Goal: Information Seeking & Learning: Learn about a topic

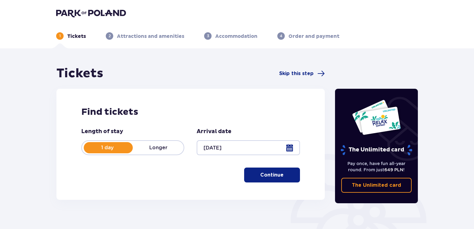
click at [265, 174] on p "Continue" at bounding box center [271, 174] width 23 height 7
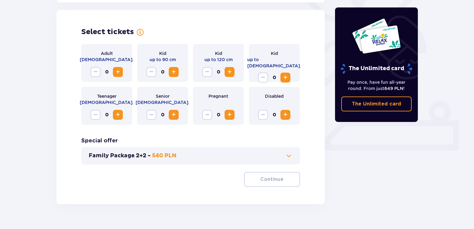
scroll to position [172, 0]
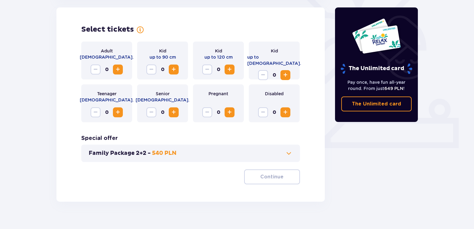
click at [117, 72] on span "Increase" at bounding box center [117, 69] width 7 height 7
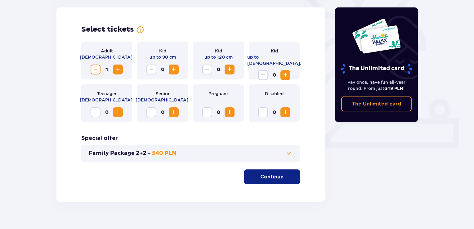
click at [117, 72] on span "Increase" at bounding box center [117, 69] width 7 height 7
click at [230, 70] on span "Increase" at bounding box center [229, 69] width 7 height 7
click at [276, 177] on p "Continue" at bounding box center [271, 176] width 23 height 7
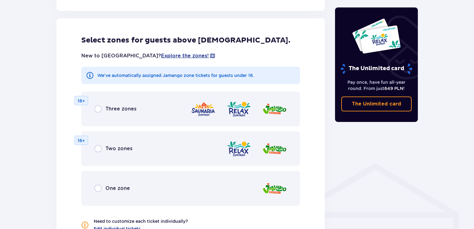
scroll to position [344, 0]
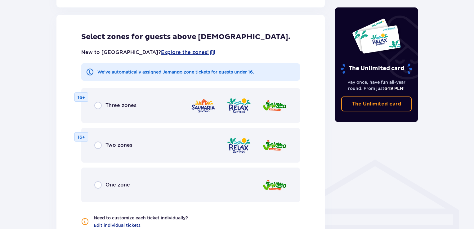
click at [98, 107] on input "radio" at bounding box center [97, 105] width 7 height 7
radio input "true"
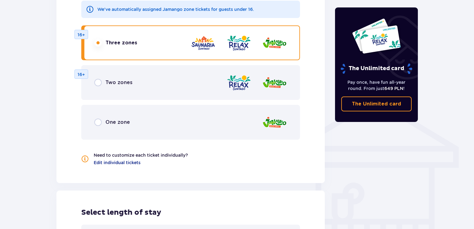
scroll to position [409, 0]
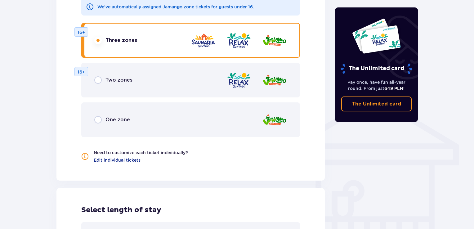
click at [113, 78] on span "Two zones" at bounding box center [118, 80] width 27 height 7
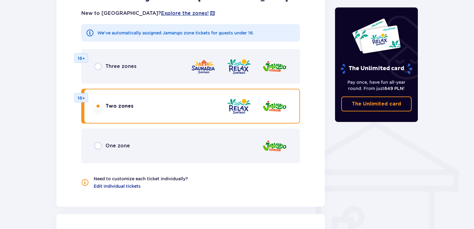
scroll to position [383, 0]
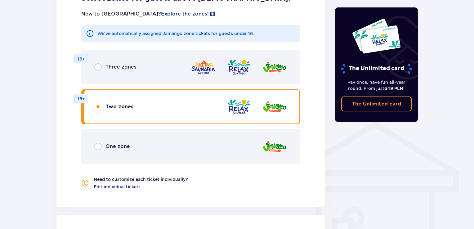
click at [104, 66] on div "Three zones" at bounding box center [115, 66] width 42 height 7
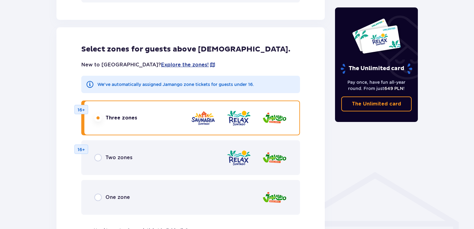
scroll to position [331, 0]
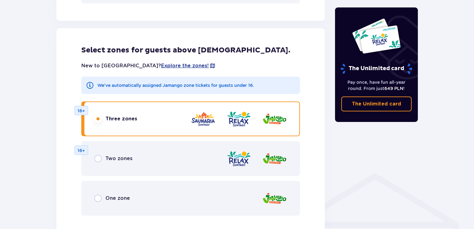
click at [110, 158] on span "Two zones" at bounding box center [118, 158] width 27 height 7
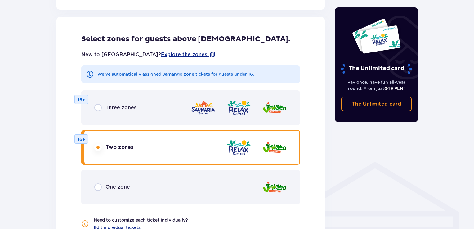
scroll to position [342, 0]
click at [135, 106] on span "Three zones" at bounding box center [120, 107] width 31 height 7
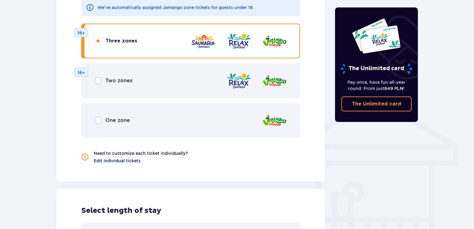
scroll to position [409, 0]
click at [113, 83] on span "Two zones" at bounding box center [118, 80] width 27 height 7
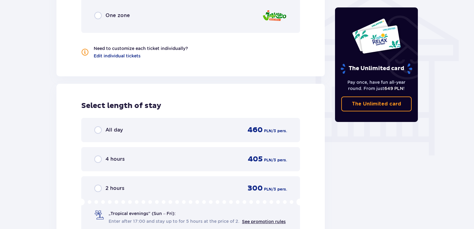
scroll to position [513, 0]
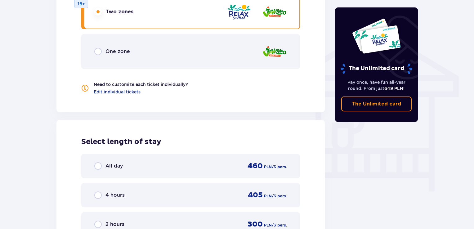
click at [117, 49] on span "One zone" at bounding box center [117, 51] width 24 height 7
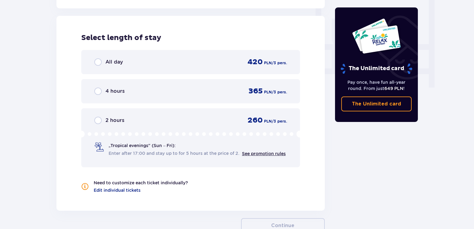
scroll to position [582, 0]
click at [108, 93] on span "4 hours" at bounding box center [114, 90] width 19 height 7
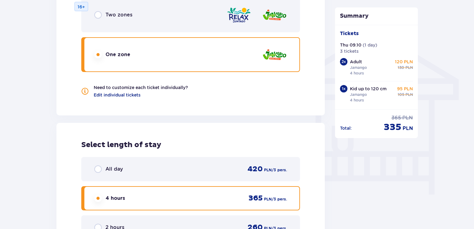
scroll to position [474, 0]
click at [173, 16] on div "Two zones 16+" at bounding box center [190, 15] width 219 height 35
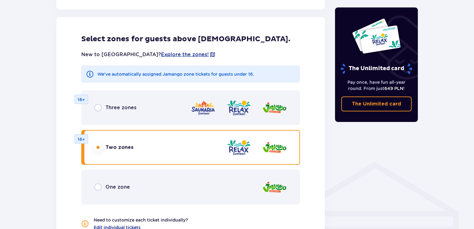
scroll to position [344, 0]
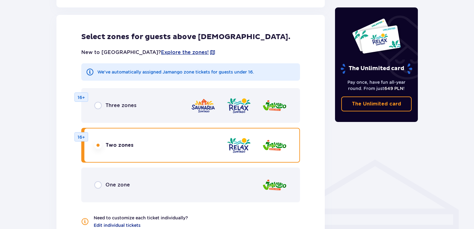
click at [167, 182] on div "One zone" at bounding box center [190, 184] width 219 height 35
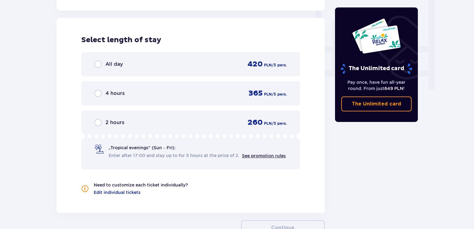
scroll to position [582, 0]
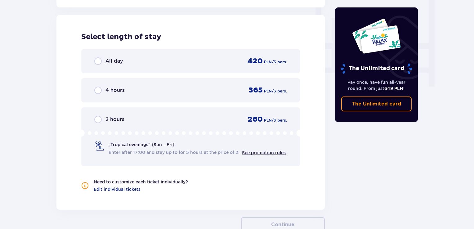
drag, startPoint x: 113, startPoint y: 152, endPoint x: 289, endPoint y: 24, distance: 217.5
click at [289, 24] on div "Select length of stay All day 420 PLN / 3 pers. 4 hours 365 PLN / 3 pers. 2 hou…" at bounding box center [190, 112] width 268 height 195
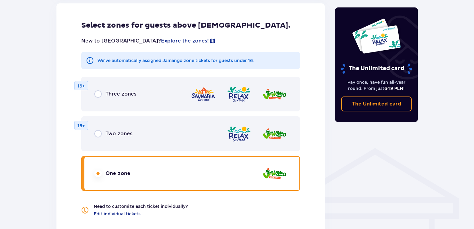
scroll to position [355, 0]
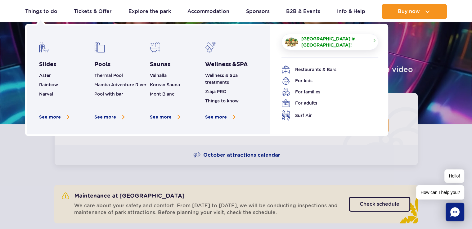
click at [330, 44] on span "[GEOGRAPHIC_DATA] in [GEOGRAPHIC_DATA]!" at bounding box center [334, 42] width 67 height 12
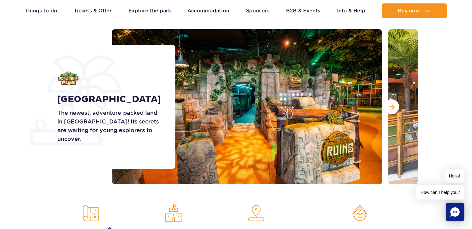
scroll to position [72, 0]
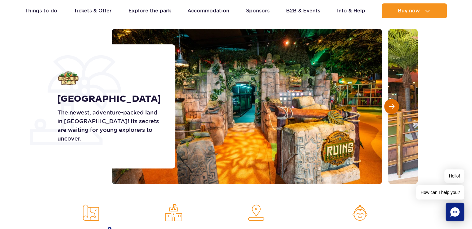
click at [394, 103] on button "Next slide" at bounding box center [391, 106] width 15 height 15
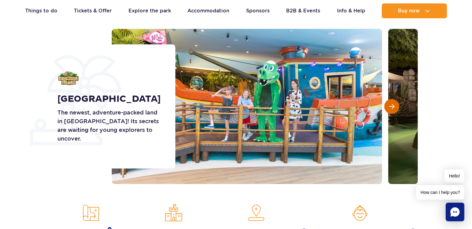
click at [394, 103] on button "Next slide" at bounding box center [391, 106] width 15 height 15
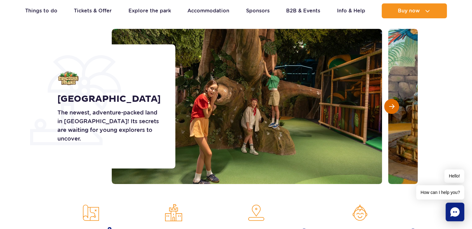
click at [394, 103] on button "Next slide" at bounding box center [391, 106] width 15 height 15
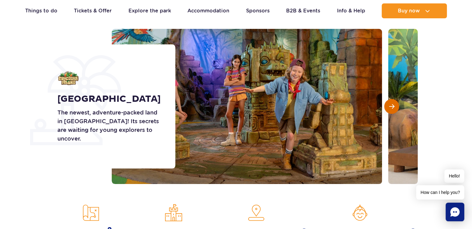
click at [394, 103] on button "Next slide" at bounding box center [391, 106] width 15 height 15
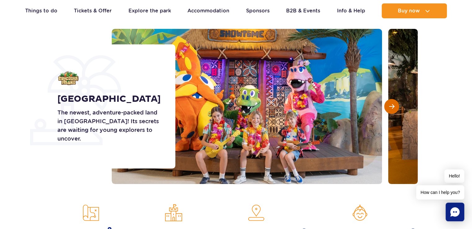
click at [394, 103] on button "Next slide" at bounding box center [391, 106] width 15 height 15
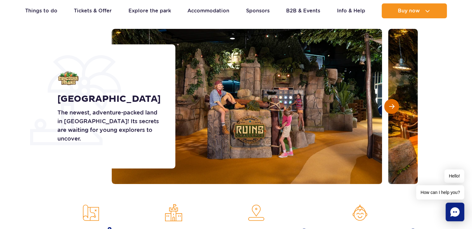
click at [394, 103] on button "Next slide" at bounding box center [391, 106] width 15 height 15
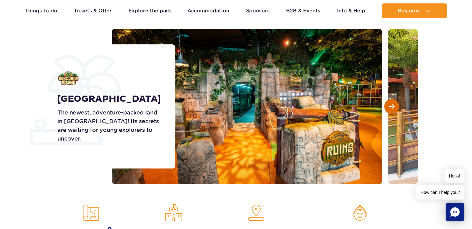
click at [394, 103] on button "Next slide" at bounding box center [391, 106] width 15 height 15
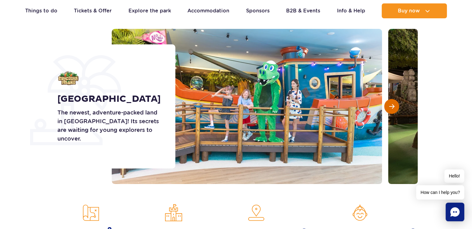
click at [394, 103] on button "Next slide" at bounding box center [391, 106] width 15 height 15
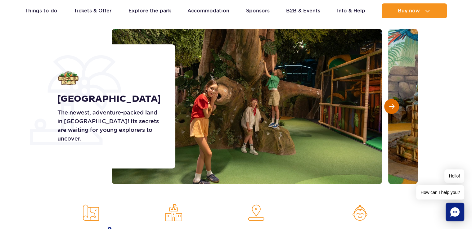
click at [394, 103] on button "Next slide" at bounding box center [391, 106] width 15 height 15
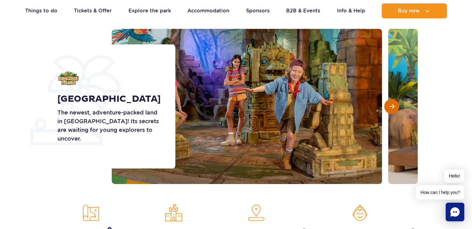
click at [394, 103] on button "Next slide" at bounding box center [391, 106] width 15 height 15
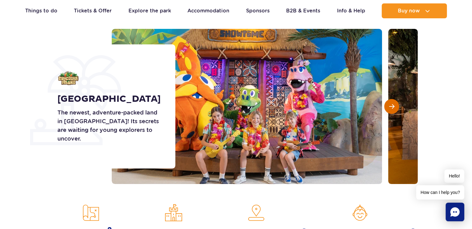
click at [394, 103] on button "Next slide" at bounding box center [391, 106] width 15 height 15
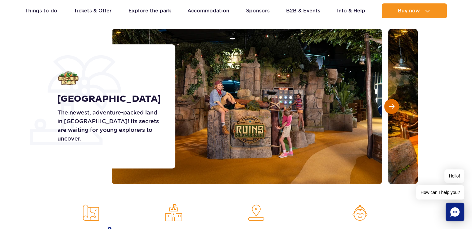
click at [394, 103] on button "Next slide" at bounding box center [391, 106] width 15 height 15
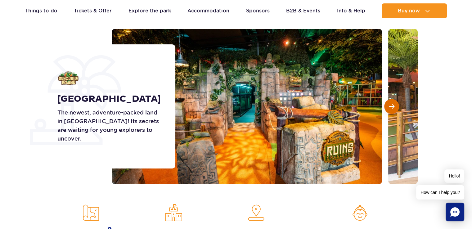
click at [394, 103] on button "Next slide" at bounding box center [391, 106] width 15 height 15
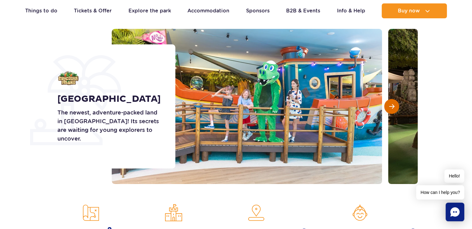
click at [394, 103] on button "Next slide" at bounding box center [391, 106] width 15 height 15
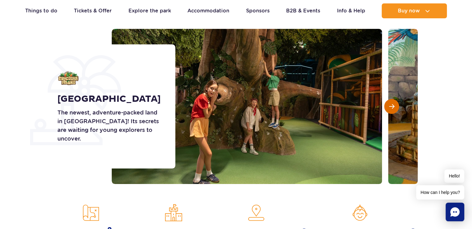
click at [394, 103] on button "Next slide" at bounding box center [391, 106] width 15 height 15
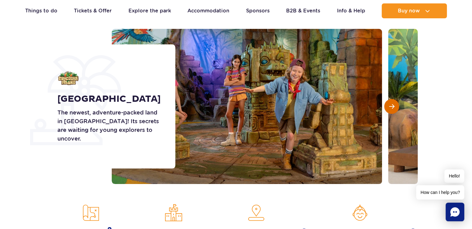
click at [394, 103] on button "Next slide" at bounding box center [391, 106] width 15 height 15
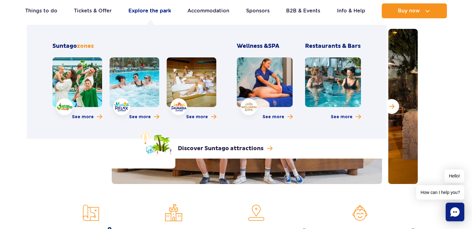
click at [135, 10] on link "Explore the park" at bounding box center [149, 10] width 42 height 15
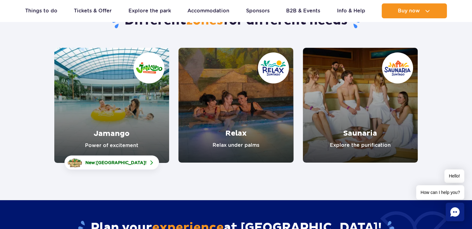
click at [258, 87] on link "Relax" at bounding box center [235, 105] width 115 height 115
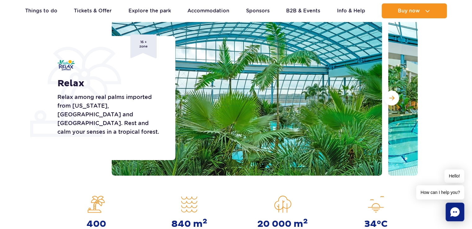
scroll to position [80, 0]
click at [391, 96] on span "Next slide" at bounding box center [391, 98] width 5 height 6
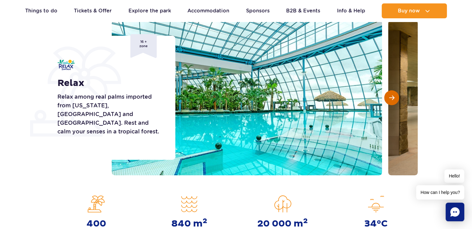
click at [391, 100] on span "Next slide" at bounding box center [391, 98] width 5 height 6
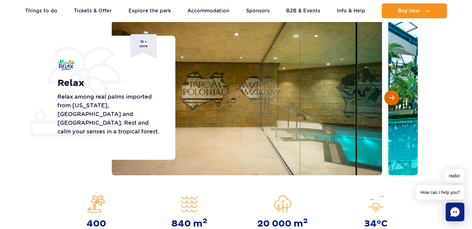
click at [391, 100] on span "Next slide" at bounding box center [391, 98] width 5 height 6
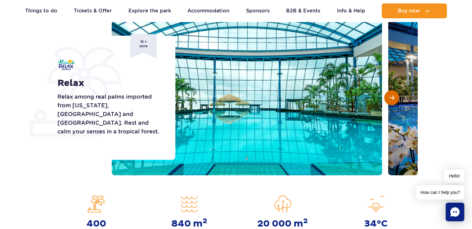
click at [391, 100] on span "Next slide" at bounding box center [391, 98] width 5 height 6
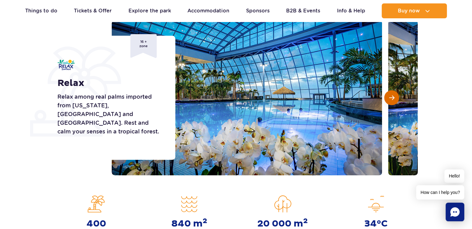
click at [391, 100] on span "Next slide" at bounding box center [391, 98] width 5 height 6
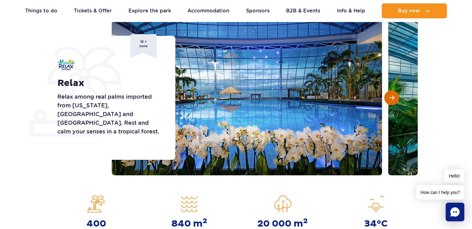
click at [391, 100] on span "Next slide" at bounding box center [391, 98] width 5 height 6
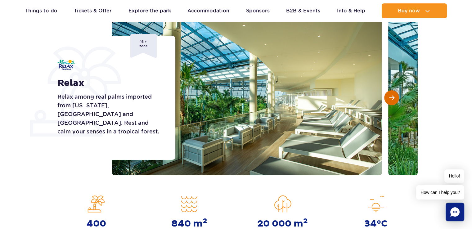
click at [391, 100] on span "Next slide" at bounding box center [391, 98] width 5 height 6
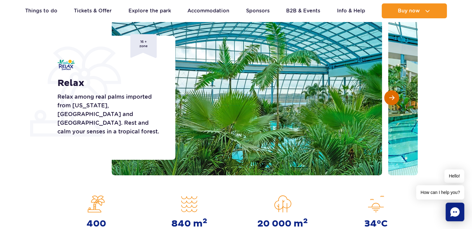
click at [391, 100] on span "Next slide" at bounding box center [391, 98] width 5 height 6
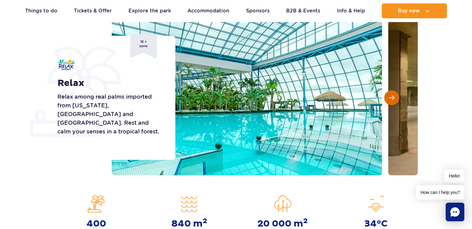
click at [391, 100] on span "Next slide" at bounding box center [391, 98] width 5 height 6
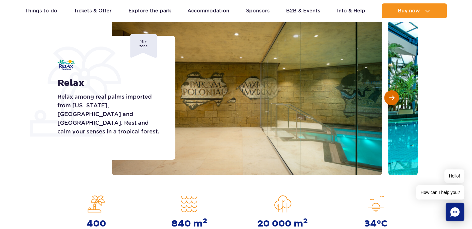
click at [391, 100] on span "Next slide" at bounding box center [391, 98] width 5 height 6
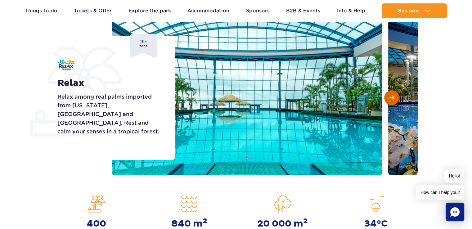
click at [391, 100] on span "Next slide" at bounding box center [391, 98] width 5 height 6
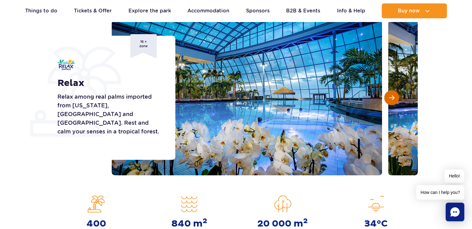
click at [391, 100] on span "Next slide" at bounding box center [391, 98] width 5 height 6
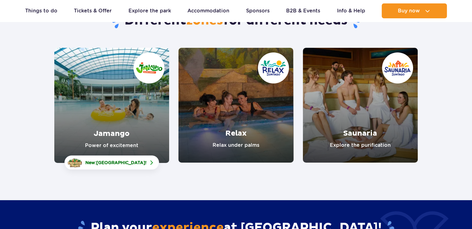
scroll to position [71, 0]
click at [114, 106] on link "Jamango" at bounding box center [111, 105] width 115 height 115
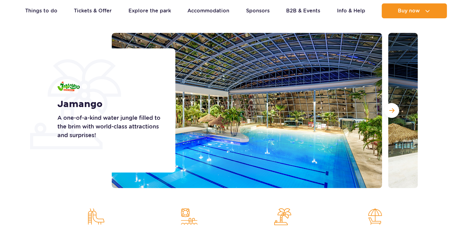
scroll to position [71, 0]
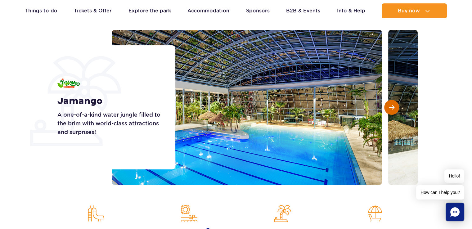
click at [390, 104] on span "Next slide" at bounding box center [391, 107] width 5 height 6
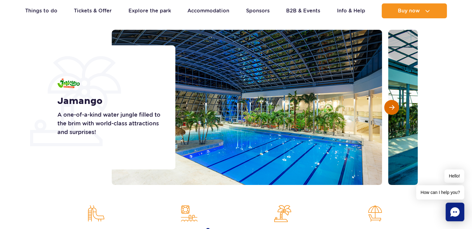
scroll to position [0, 0]
click at [390, 104] on span "Next slide" at bounding box center [391, 107] width 5 height 6
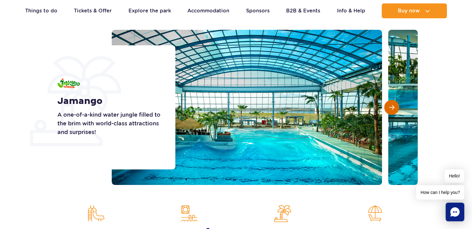
click at [390, 104] on span "Next slide" at bounding box center [391, 107] width 5 height 6
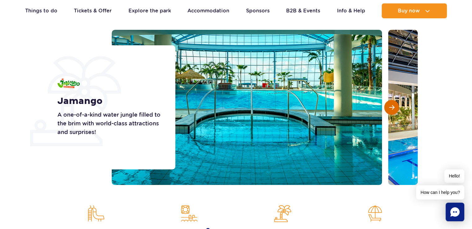
click at [390, 104] on span "Next slide" at bounding box center [391, 107] width 5 height 6
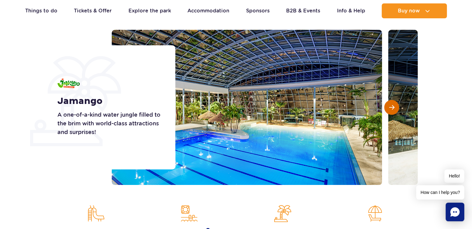
click at [390, 105] on span "Next slide" at bounding box center [391, 107] width 5 height 6
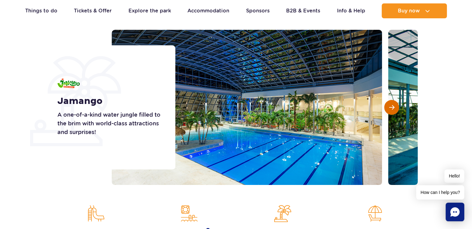
click at [390, 105] on span "Next slide" at bounding box center [391, 107] width 5 height 6
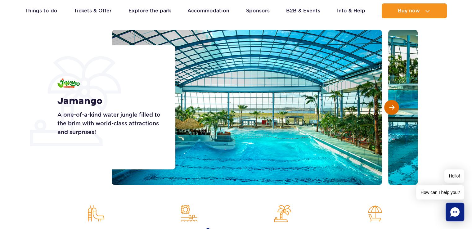
click at [390, 105] on span "Next slide" at bounding box center [391, 107] width 5 height 6
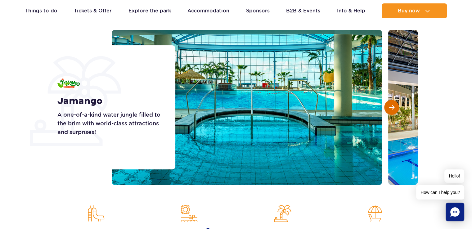
click at [390, 105] on span "Next slide" at bounding box center [391, 107] width 5 height 6
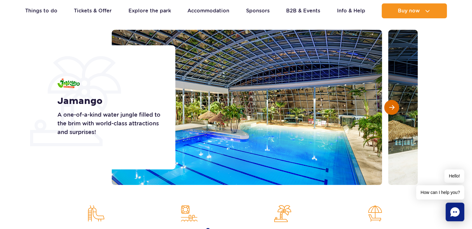
click at [390, 105] on span "Next slide" at bounding box center [391, 107] width 5 height 6
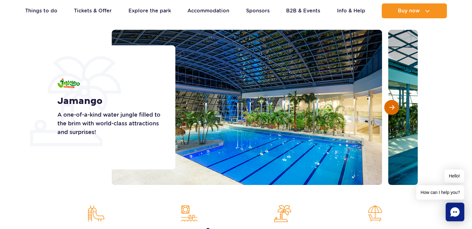
click at [390, 105] on span "Next slide" at bounding box center [391, 107] width 5 height 6
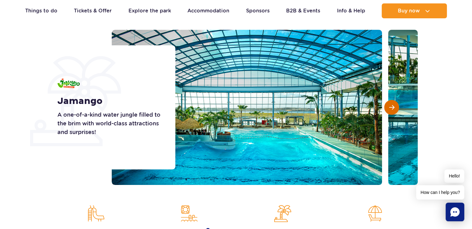
click at [390, 105] on span "Next slide" at bounding box center [391, 107] width 5 height 6
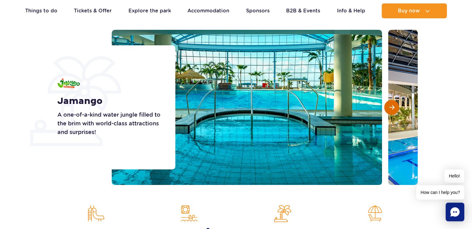
click at [390, 105] on span "Next slide" at bounding box center [391, 107] width 5 height 6
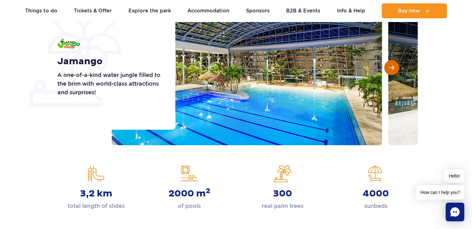
scroll to position [110, 0]
click at [392, 66] on span "Next slide" at bounding box center [391, 68] width 5 height 6
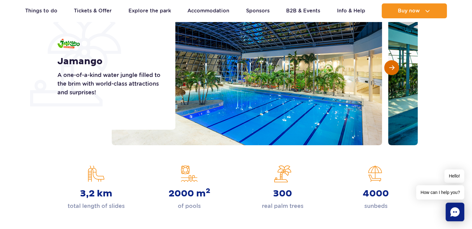
click at [392, 66] on span "Next slide" at bounding box center [391, 68] width 5 height 6
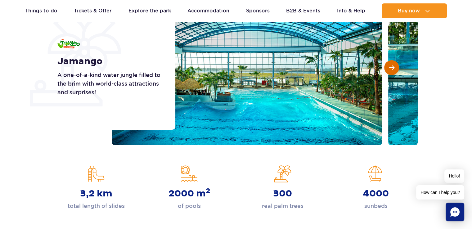
click at [392, 66] on span "Next slide" at bounding box center [391, 68] width 5 height 6
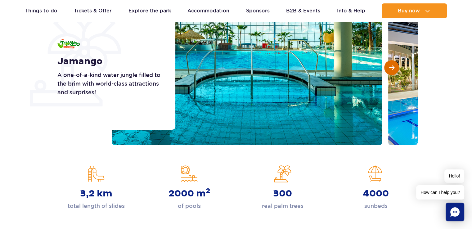
click at [392, 66] on span "Next slide" at bounding box center [391, 68] width 5 height 6
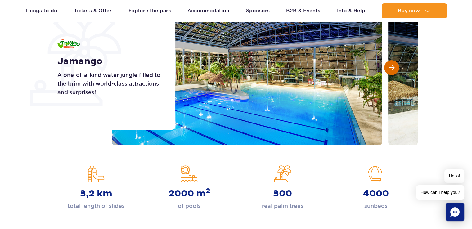
click at [396, 68] on button "Next slide" at bounding box center [391, 67] width 15 height 15
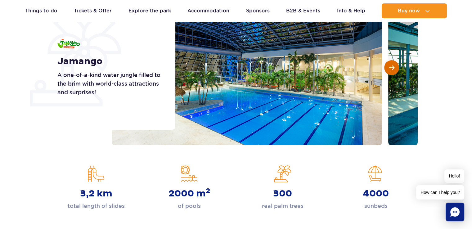
click at [396, 68] on button "Next slide" at bounding box center [391, 67] width 15 height 15
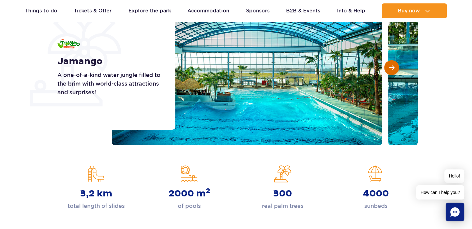
click at [396, 68] on button "Next slide" at bounding box center [391, 67] width 15 height 15
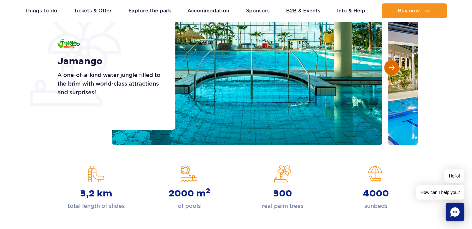
click at [396, 68] on button "Next slide" at bounding box center [391, 67] width 15 height 15
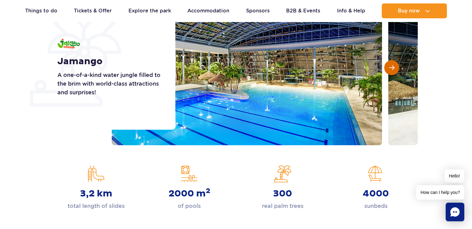
click at [396, 68] on button "Next slide" at bounding box center [391, 67] width 15 height 15
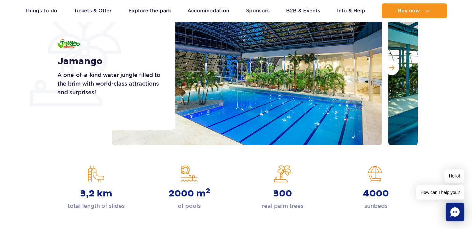
click at [442, 59] on section "Jamango A one-of-a-kind water jungle filled to the brim with world-class attrac…" at bounding box center [236, 67] width 472 height 155
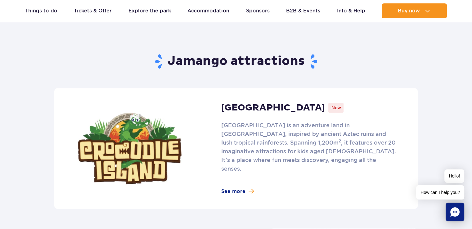
scroll to position [355, 0]
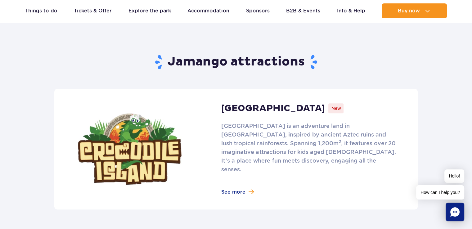
click at [241, 183] on link at bounding box center [235, 149] width 363 height 121
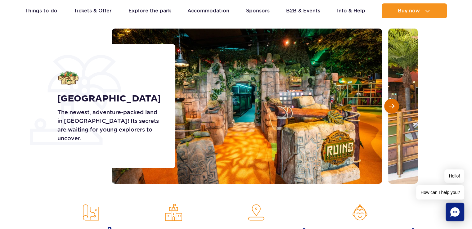
click at [389, 106] on span "Next slide" at bounding box center [391, 106] width 5 height 6
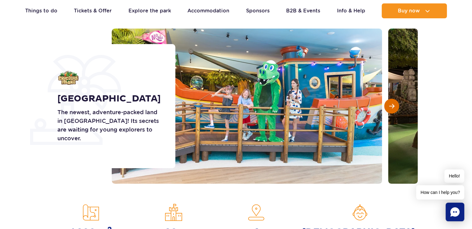
click at [389, 106] on span "Next slide" at bounding box center [391, 106] width 5 height 6
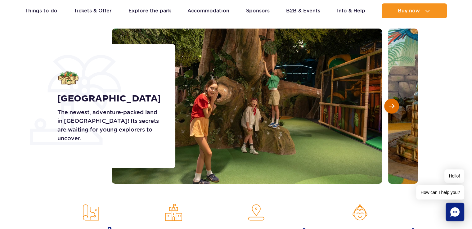
click at [389, 106] on span "Next slide" at bounding box center [391, 106] width 5 height 6
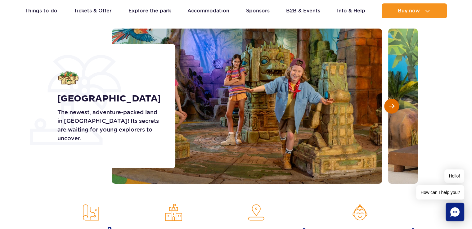
click at [389, 106] on span "Next slide" at bounding box center [391, 106] width 5 height 6
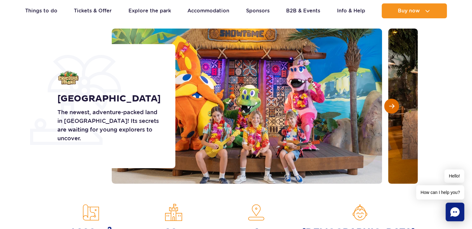
click at [389, 106] on span "Next slide" at bounding box center [391, 106] width 5 height 6
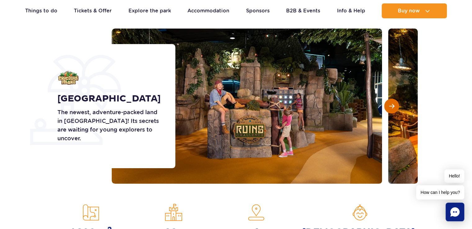
click at [389, 106] on span "Next slide" at bounding box center [391, 106] width 5 height 6
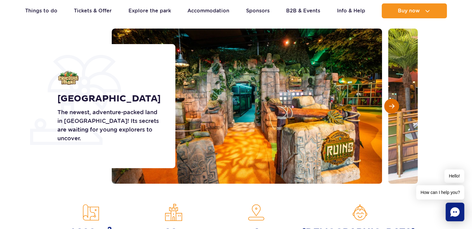
click at [389, 106] on span "Next slide" at bounding box center [391, 106] width 5 height 6
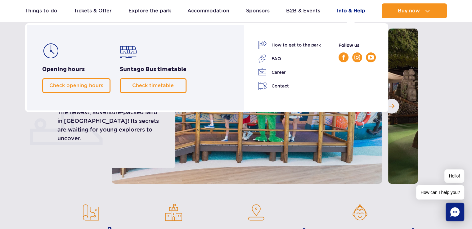
click at [352, 9] on link "Info & Help" at bounding box center [351, 10] width 28 height 15
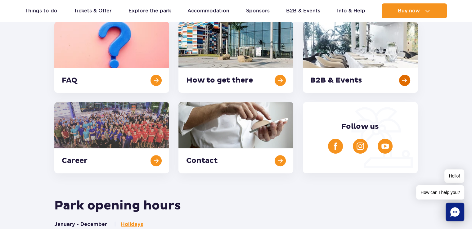
scroll to position [163, 0]
click at [250, 132] on link at bounding box center [235, 137] width 115 height 71
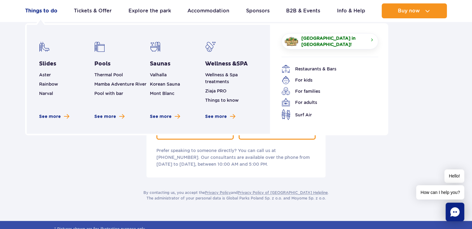
click at [42, 8] on link "Things to do" at bounding box center [41, 10] width 32 height 15
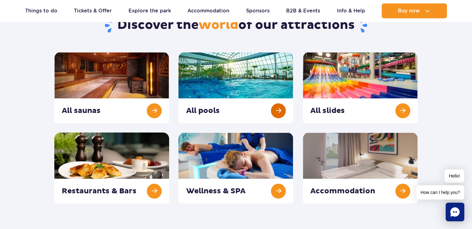
scroll to position [68, 0]
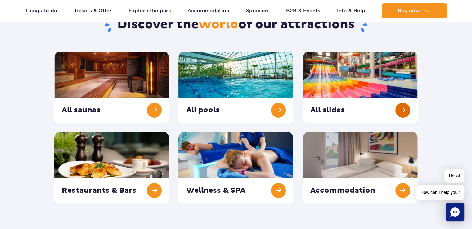
click at [351, 78] on link at bounding box center [360, 86] width 115 height 71
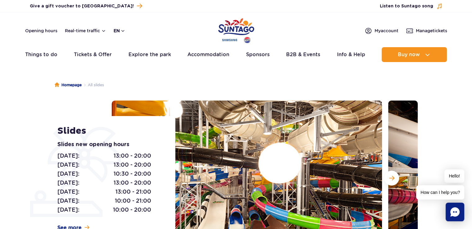
click at [124, 31] on button "en" at bounding box center [119, 31] width 12 height 6
click at [122, 46] on button "PL" at bounding box center [122, 45] width 17 height 6
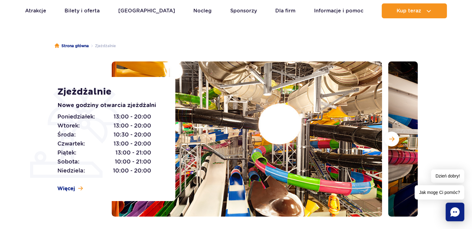
scroll to position [29, 0]
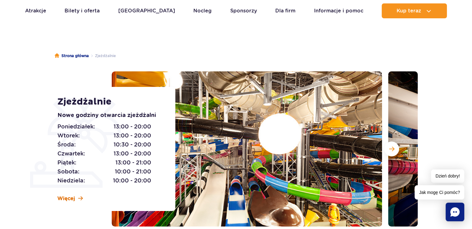
click at [72, 195] on span "Więcej" at bounding box center [66, 198] width 18 height 7
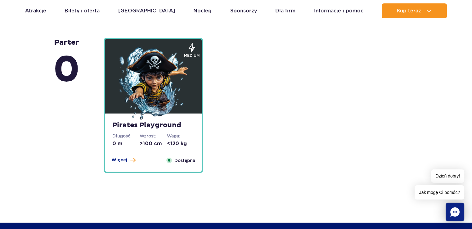
scroll to position [1576, 0]
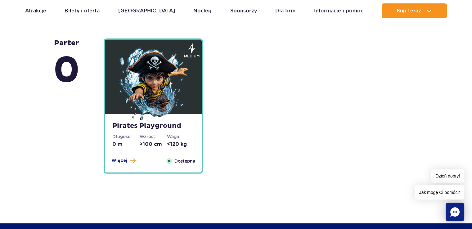
click at [145, 78] on img at bounding box center [153, 84] width 74 height 74
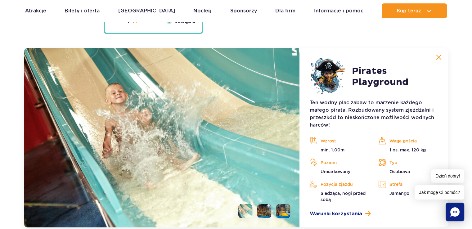
scroll to position [1726, 0]
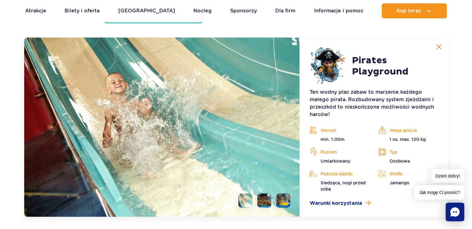
click at [262, 199] on li at bounding box center [264, 200] width 14 height 14
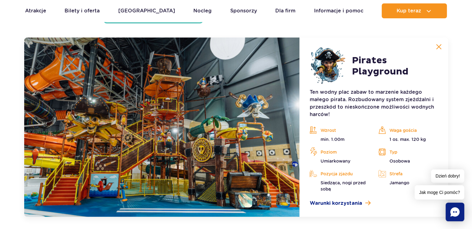
click at [261, 199] on img at bounding box center [264, 200] width 14 height 14
click at [239, 199] on li at bounding box center [245, 200] width 14 height 14
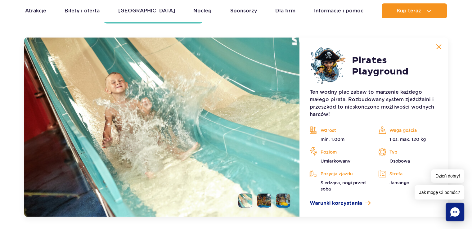
click at [259, 202] on li at bounding box center [264, 200] width 14 height 14
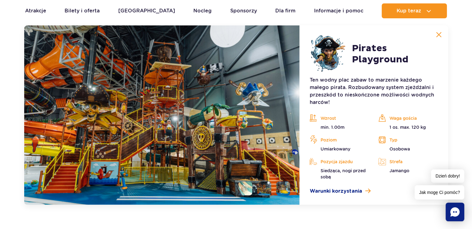
scroll to position [1739, 0]
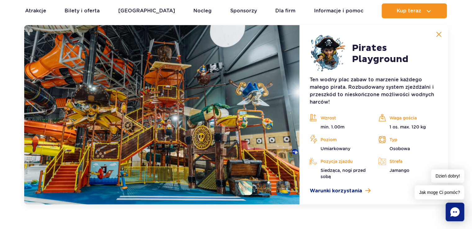
click at [288, 183] on li at bounding box center [283, 188] width 14 height 14
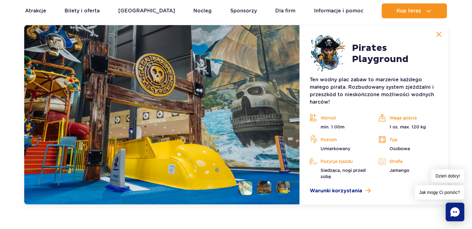
click at [247, 185] on li at bounding box center [245, 188] width 14 height 14
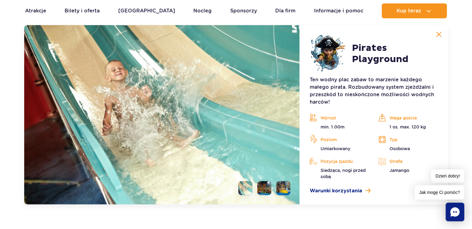
click at [262, 187] on li at bounding box center [264, 188] width 14 height 14
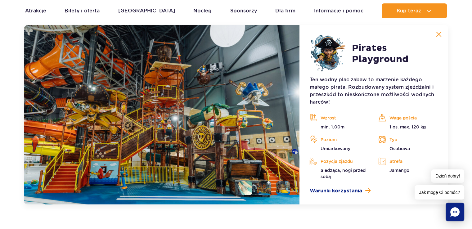
click at [283, 187] on li at bounding box center [283, 188] width 14 height 14
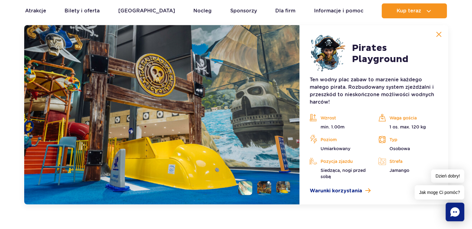
click at [265, 189] on li at bounding box center [264, 188] width 14 height 14
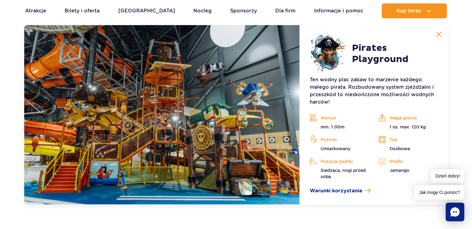
click at [252, 190] on ul at bounding box center [261, 188] width 57 height 14
click at [248, 189] on li at bounding box center [245, 188] width 14 height 14
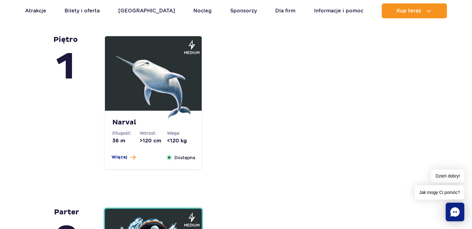
scroll to position [1407, 0]
click at [124, 154] on span "Więcej" at bounding box center [119, 157] width 16 height 6
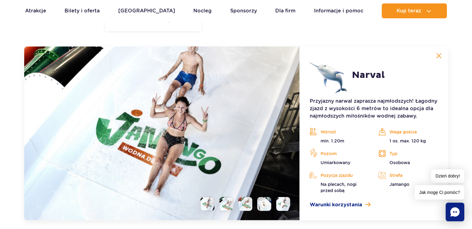
scroll to position [1554, 0]
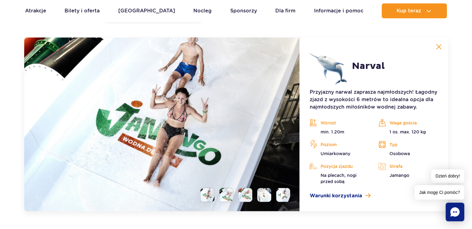
click at [228, 196] on li at bounding box center [226, 195] width 14 height 14
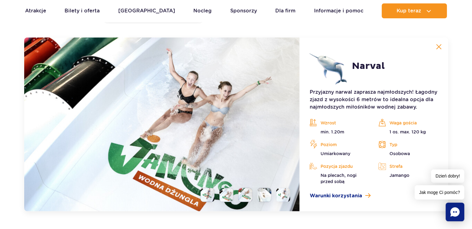
click at [248, 194] on li at bounding box center [245, 195] width 14 height 14
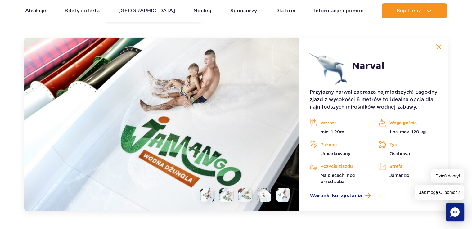
click at [262, 192] on li at bounding box center [264, 195] width 14 height 14
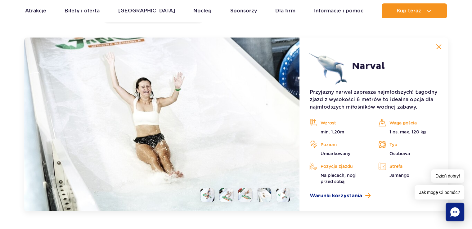
click at [279, 192] on li at bounding box center [283, 195] width 14 height 14
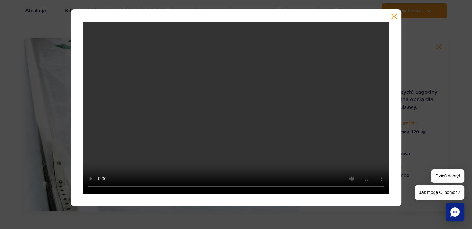
click at [396, 16] on button "button" at bounding box center [394, 16] width 6 height 6
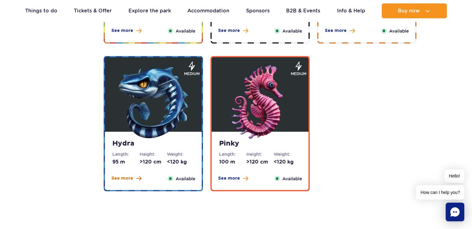
click at [121, 177] on span "See more" at bounding box center [122, 178] width 22 height 6
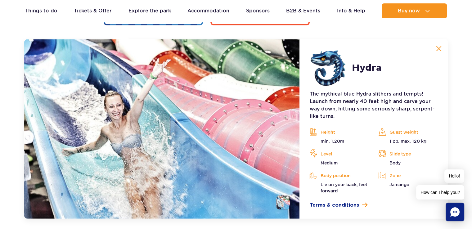
scroll to position [1381, 0]
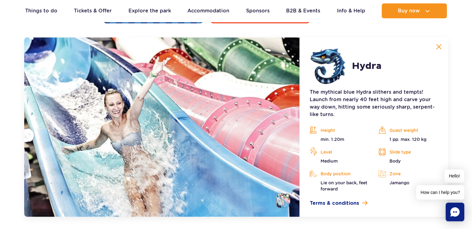
click at [433, 45] on button at bounding box center [438, 47] width 12 height 12
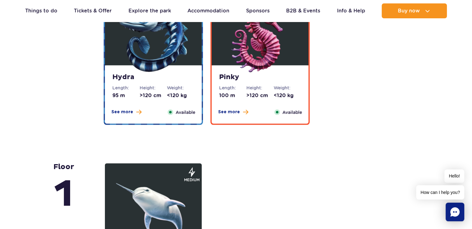
scroll to position [1276, 0]
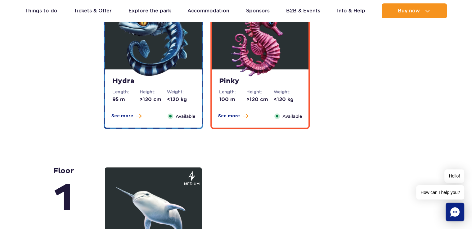
click at [117, 110] on div "Hydra Length: 95 m Height: >120 cm Weight: <120 kg See more Close Available" at bounding box center [153, 98] width 97 height 58
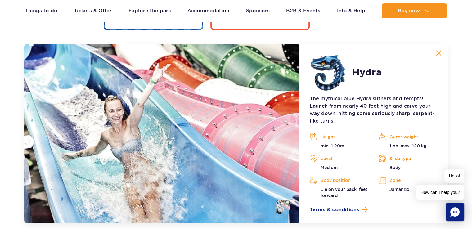
click at [119, 113] on img at bounding box center [161, 133] width 275 height 179
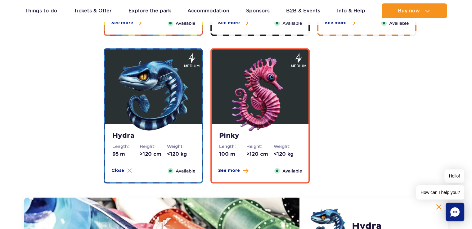
click at [255, 102] on img at bounding box center [260, 94] width 74 height 74
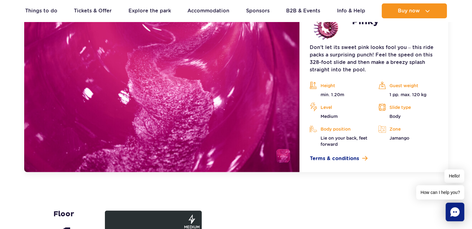
scroll to position [1401, 0]
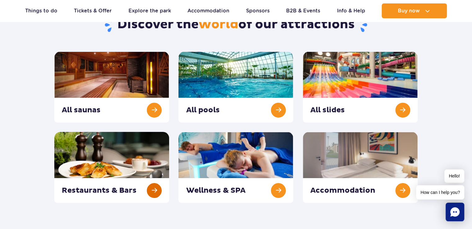
click at [103, 162] on link at bounding box center [111, 167] width 115 height 71
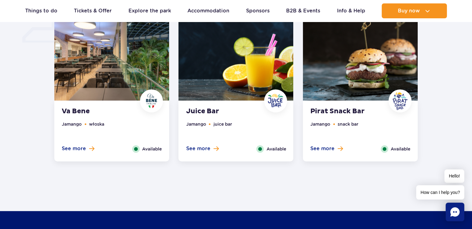
scroll to position [515, 0]
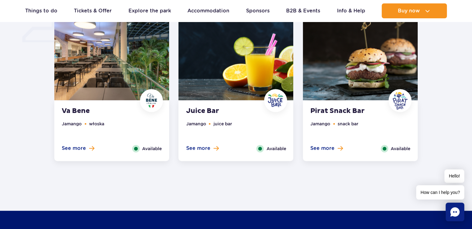
click at [357, 72] on img at bounding box center [360, 51] width 115 height 97
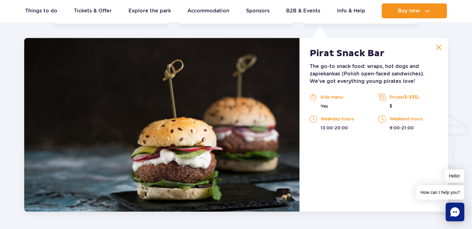
scroll to position [652, 0]
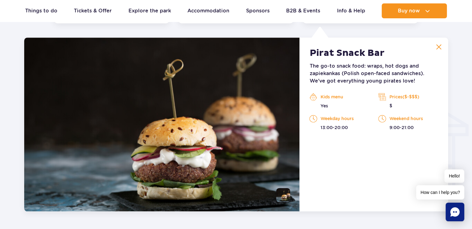
click at [413, 96] on p "Prices($-$$$)" at bounding box center [408, 96] width 60 height 9
click at [380, 100] on img at bounding box center [382, 96] width 8 height 9
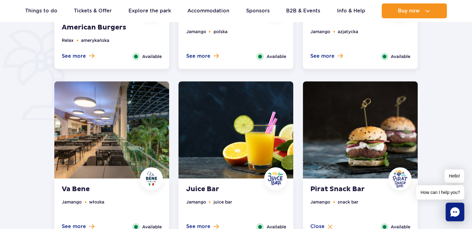
scroll to position [421, 0]
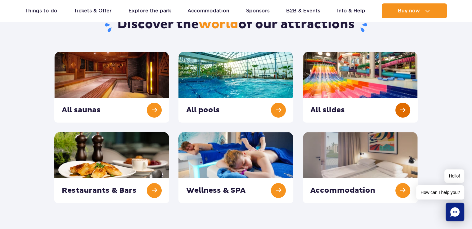
click at [343, 86] on link at bounding box center [360, 86] width 115 height 71
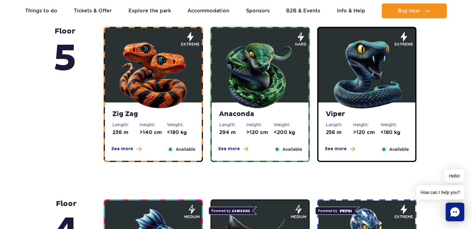
scroll to position [445, 0]
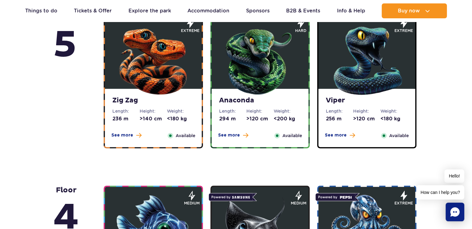
click at [163, 65] on img at bounding box center [153, 59] width 74 height 74
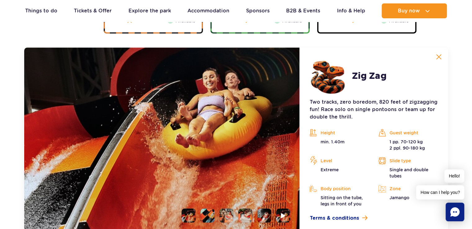
scroll to position [569, 0]
